Goal: Task Accomplishment & Management: Manage account settings

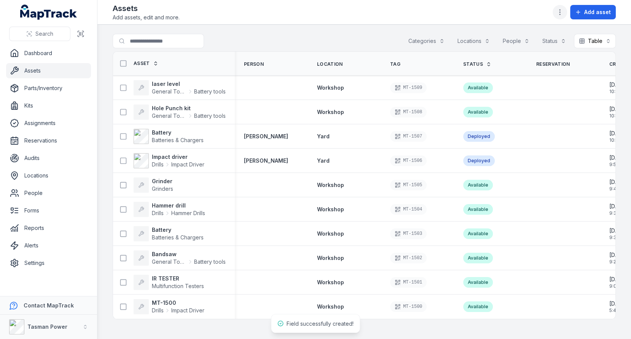
click at [564, 11] on icon "button" at bounding box center [560, 12] width 8 height 8
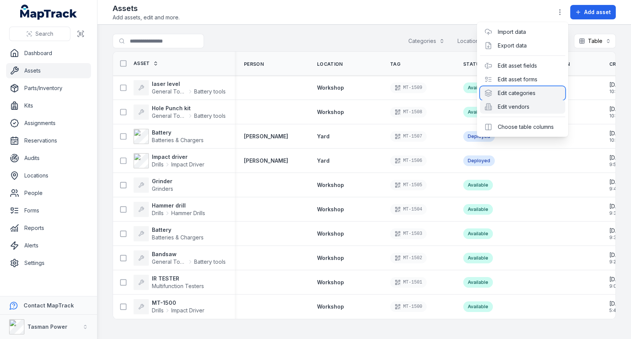
click at [517, 99] on div "Edit categories" at bounding box center [522, 93] width 85 height 14
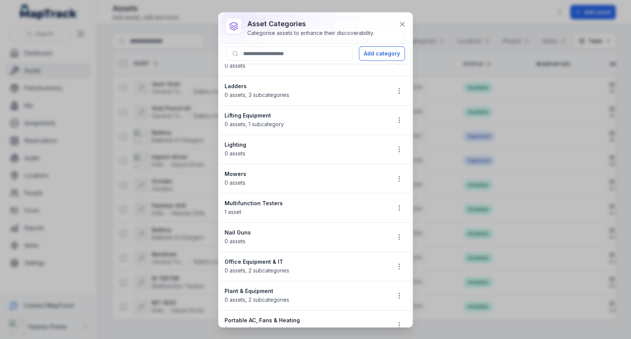
scroll to position [833, 0]
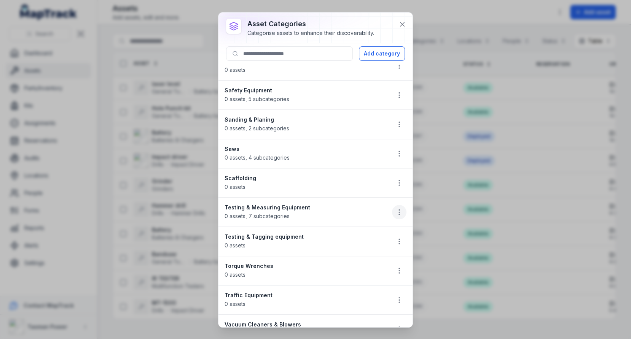
click at [398, 209] on icon "button" at bounding box center [399, 213] width 8 height 8
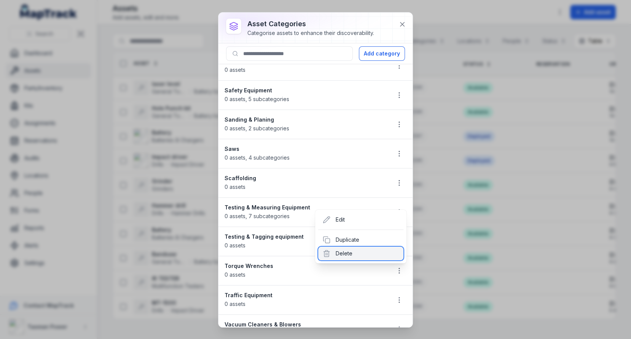
click at [355, 251] on div "Delete" at bounding box center [360, 254] width 85 height 14
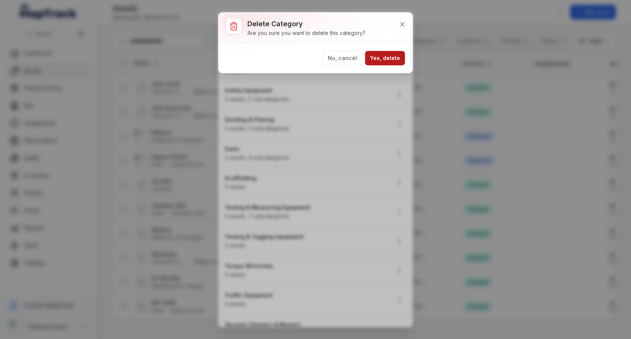
click at [387, 53] on button "Yes, delete" at bounding box center [385, 58] width 40 height 14
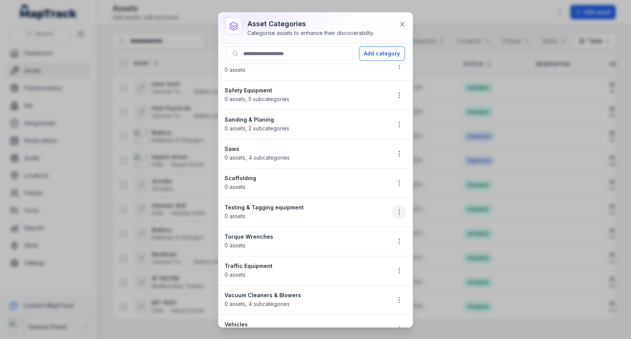
click at [395, 209] on icon "button" at bounding box center [399, 213] width 8 height 8
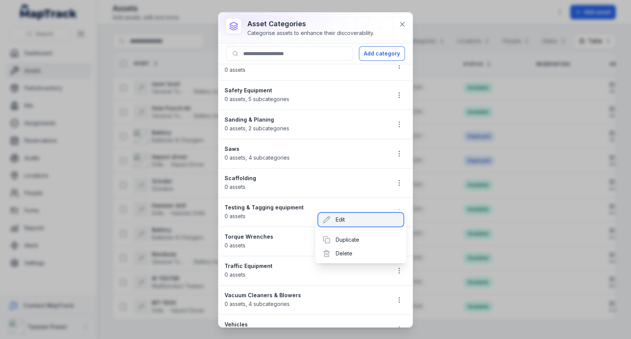
click at [365, 216] on div "Edit" at bounding box center [360, 220] width 85 height 14
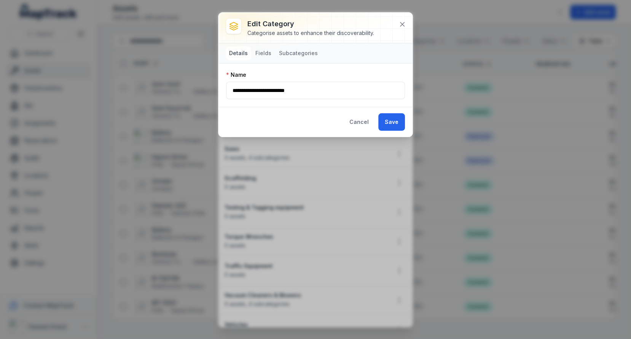
click at [263, 60] on nav "Details Fields Subcategories" at bounding box center [315, 53] width 194 height 20
click at [265, 43] on div "Edit category Categorise assets to enhance their discoverability." at bounding box center [315, 28] width 194 height 31
click at [265, 49] on button "Fields" at bounding box center [263, 53] width 22 height 14
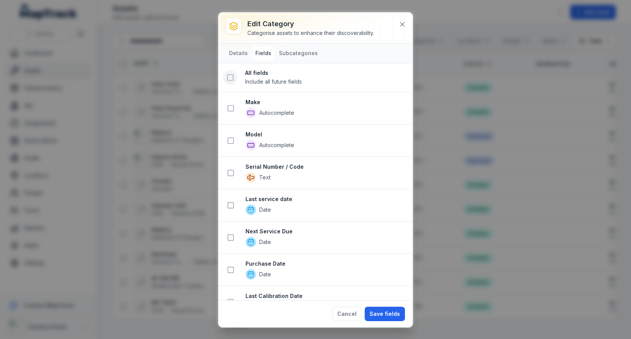
click at [233, 80] on icon at bounding box center [230, 78] width 8 height 8
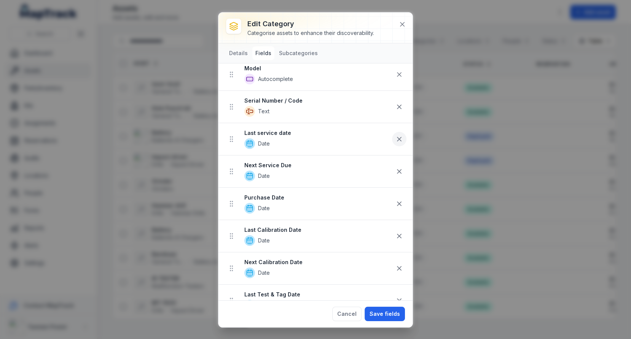
click at [397, 135] on icon at bounding box center [399, 139] width 8 height 8
click at [397, 161] on div "Next Service Due Date" at bounding box center [325, 171] width 162 height 20
click at [397, 164] on button at bounding box center [399, 171] width 14 height 14
click at [398, 196] on button at bounding box center [399, 203] width 14 height 14
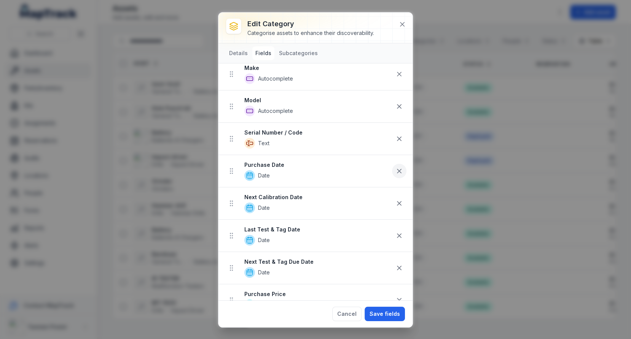
click at [398, 175] on button at bounding box center [399, 171] width 14 height 14
click at [402, 200] on icon at bounding box center [399, 204] width 8 height 8
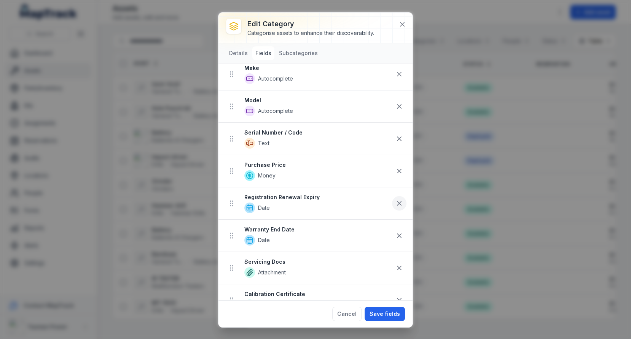
click at [400, 200] on icon at bounding box center [399, 204] width 8 height 8
click at [399, 234] on icon at bounding box center [399, 236] width 4 height 4
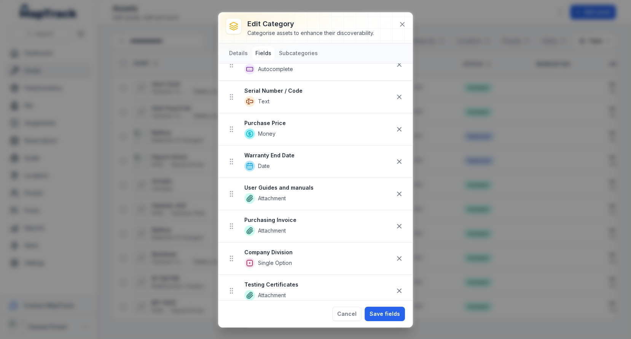
scroll to position [98, 0]
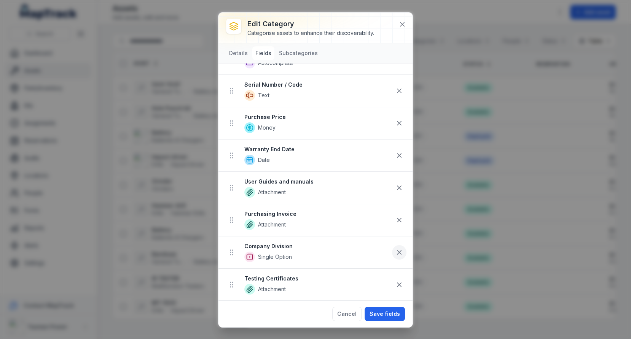
click at [401, 250] on icon at bounding box center [399, 253] width 8 height 8
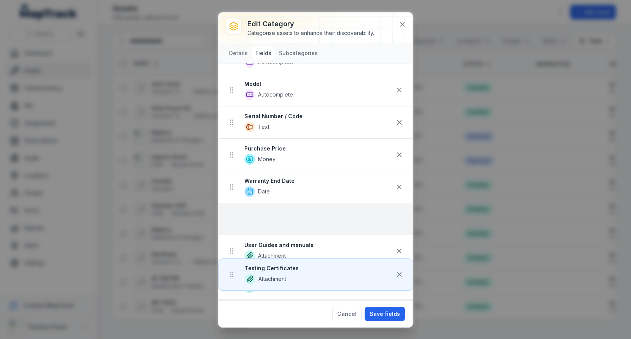
scroll to position [67, 0]
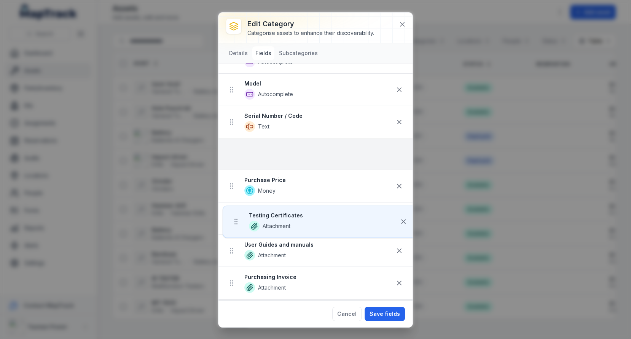
drag, startPoint x: 234, startPoint y: 282, endPoint x: 238, endPoint y: 148, distance: 133.6
click at [238, 148] on ul "Make Autocomplete Model Autocomplete Serial Number / Code Text Purchase Price M…" at bounding box center [315, 170] width 194 height 258
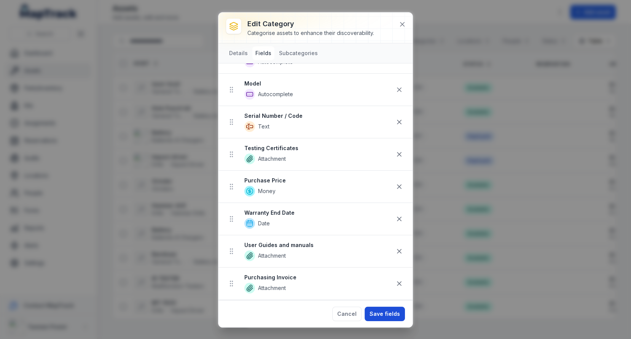
click at [398, 318] on button "Save fields" at bounding box center [385, 314] width 40 height 14
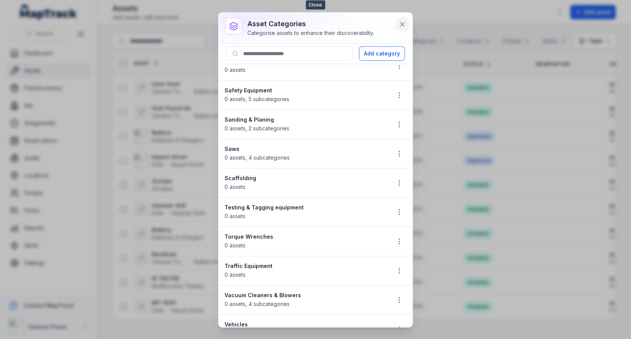
click at [403, 27] on icon at bounding box center [402, 25] width 8 height 8
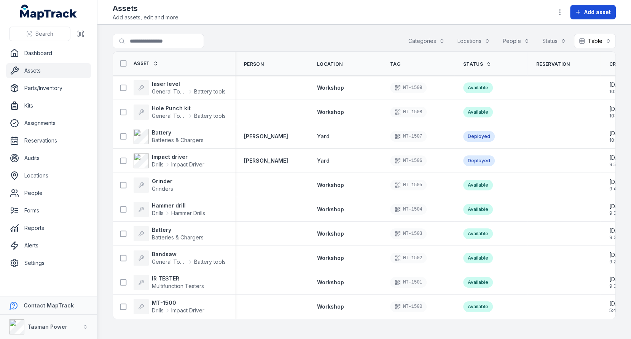
click at [590, 14] on span "Add asset" at bounding box center [597, 12] width 27 height 8
